Goal: Ask a question

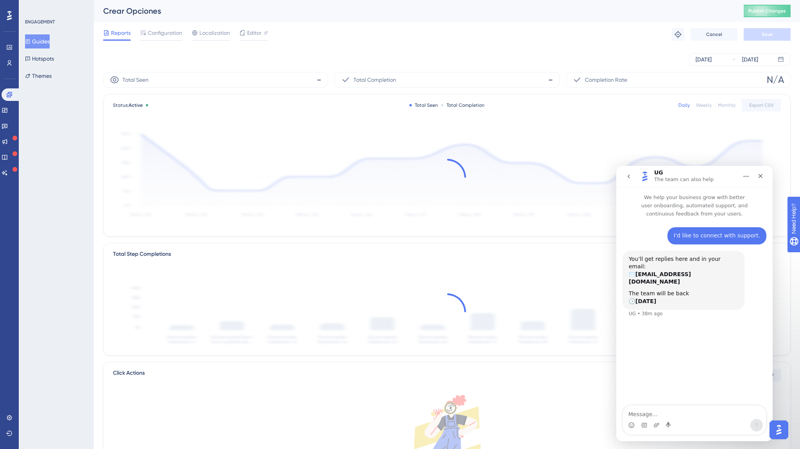
click at [768, 13] on span "Publish Changes" at bounding box center [768, 11] width 38 height 6
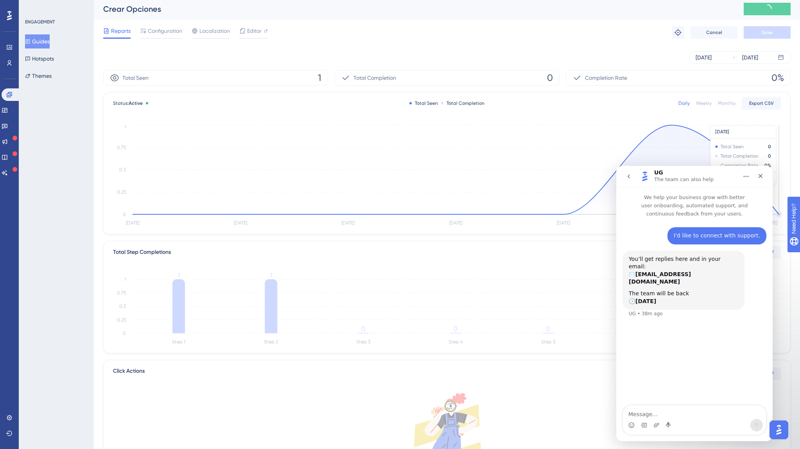
scroll to position [2, 0]
click at [40, 41] on button "Guides" at bounding box center [37, 41] width 25 height 14
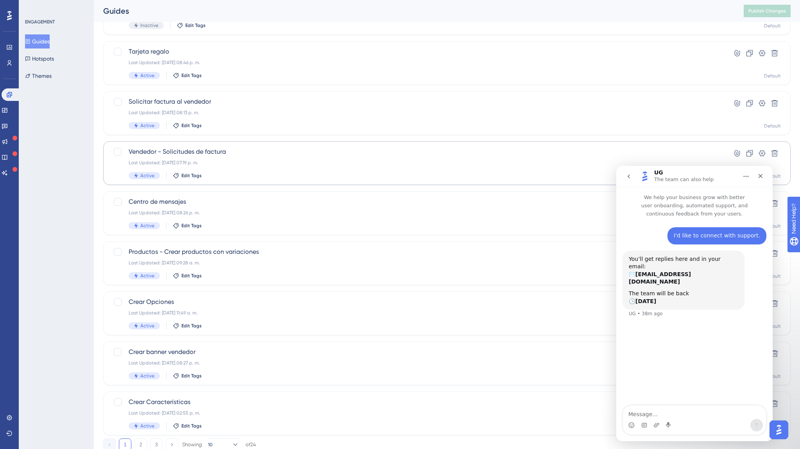
scroll to position [158, 0]
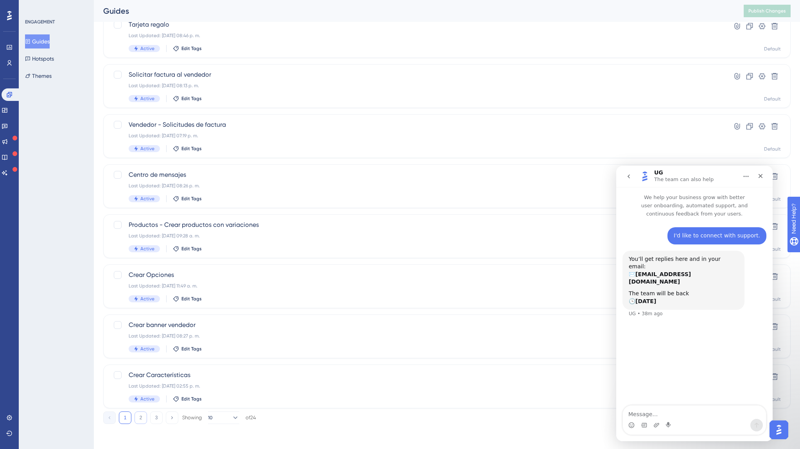
click at [140, 412] on button "2" at bounding box center [141, 417] width 13 height 13
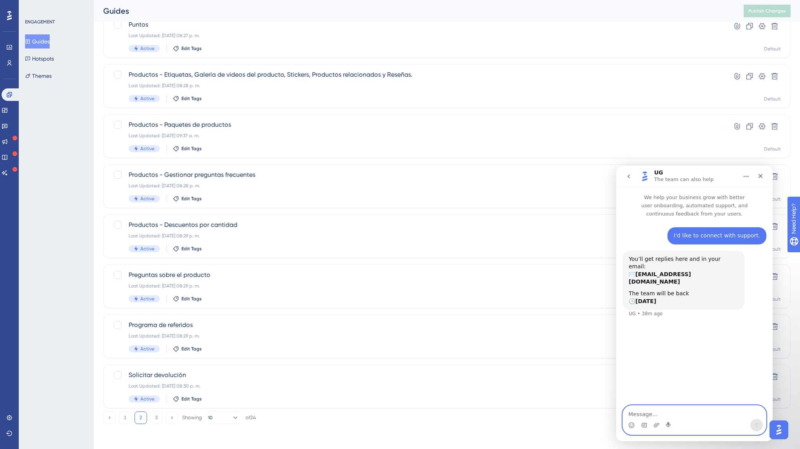
click at [693, 412] on textarea "Message…" at bounding box center [694, 412] width 143 height 13
type textarea "t"
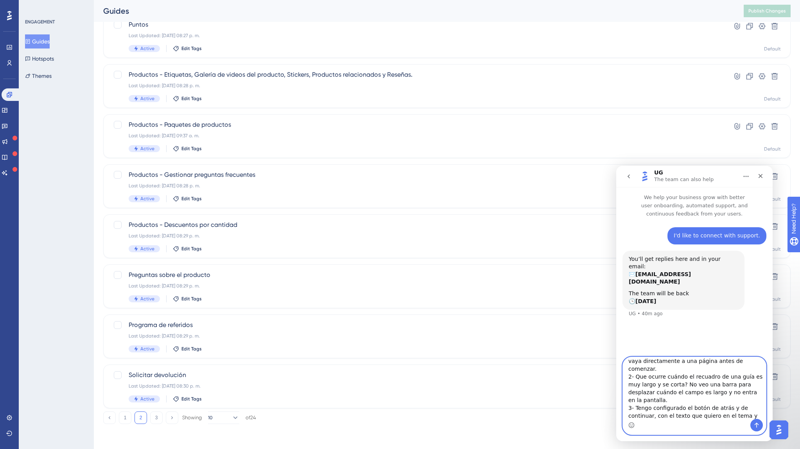
scroll to position [28, 0]
type textarea "Tengo varias preguntas: 1- Cómo hacer que cuándo se habrá una guía vaya directa…"
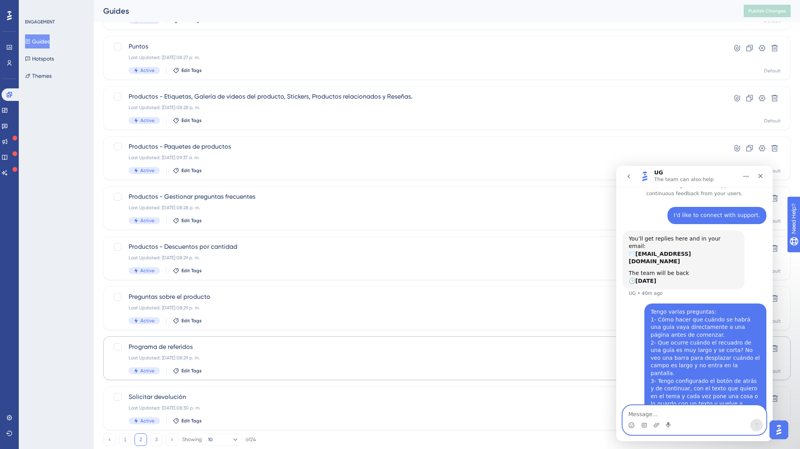
scroll to position [135, 0]
click at [160, 439] on button "3" at bounding box center [156, 440] width 13 height 13
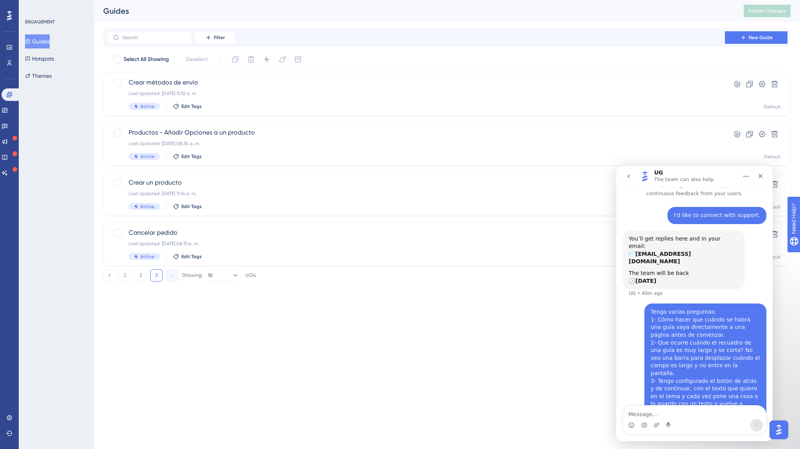
scroll to position [0, 0]
click at [226, 131] on span "Productos - Añadir Opciones a un producto" at bounding box center [416, 132] width 574 height 9
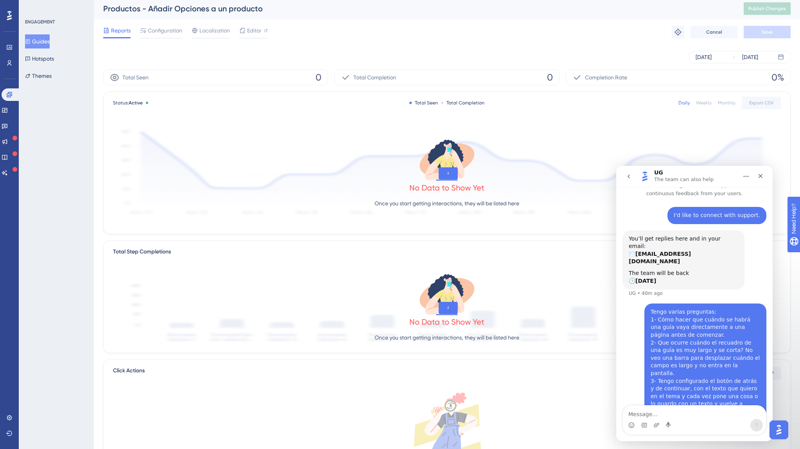
scroll to position [4, 0]
click at [254, 28] on span "Editor" at bounding box center [254, 29] width 14 height 9
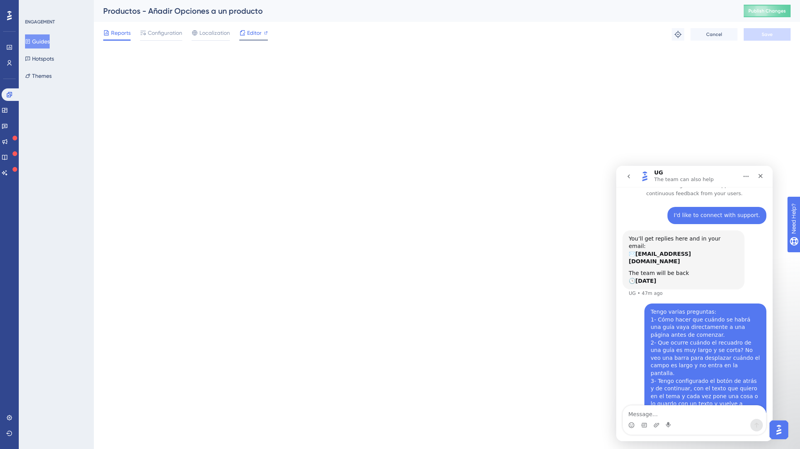
scroll to position [0, 0]
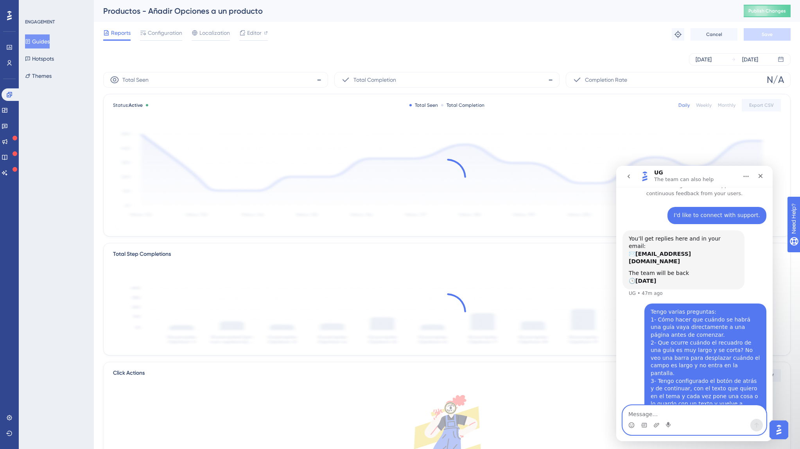
click at [657, 408] on textarea "Message…" at bounding box center [694, 412] width 143 height 13
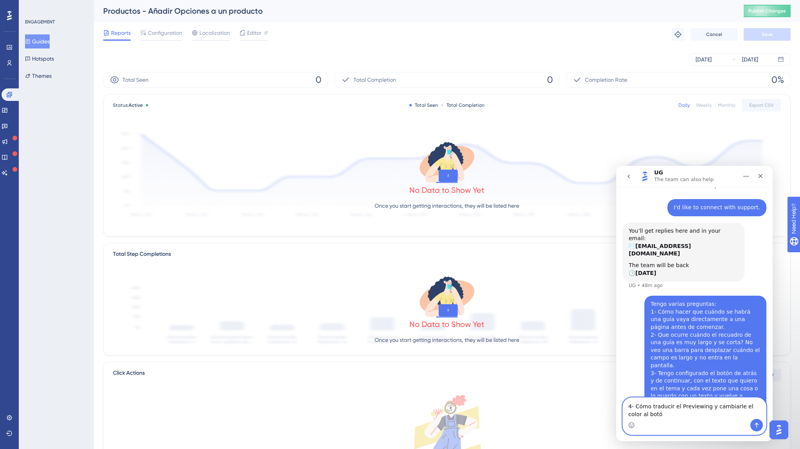
type textarea "4- Cómo traducir el Previewing y cambiarle el color al botón"
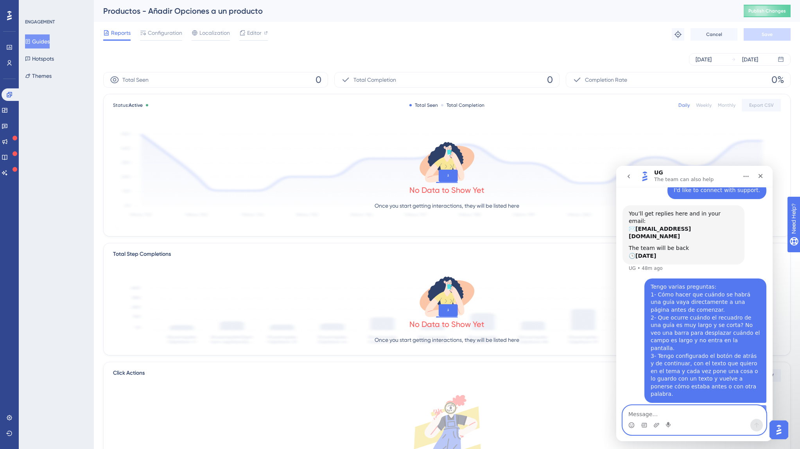
scroll to position [46, 0]
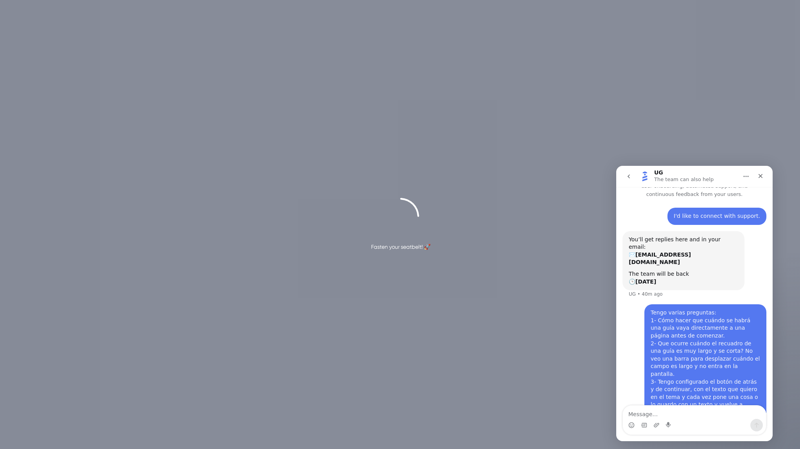
scroll to position [20, 0]
